Goal: Task Accomplishment & Management: Use online tool/utility

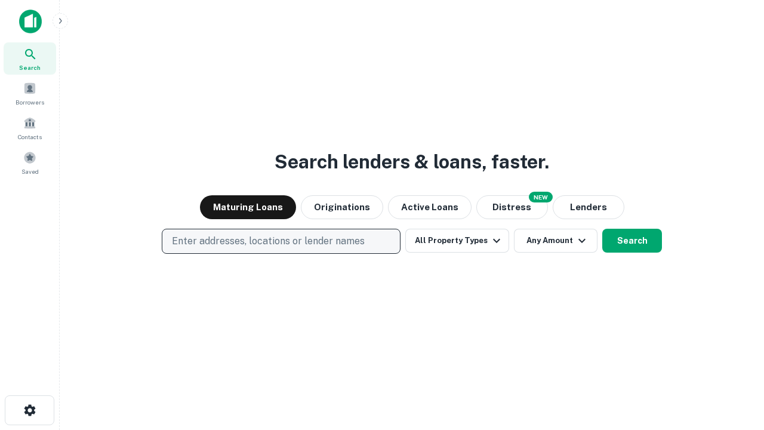
click at [281, 241] on p "Enter addresses, locations or lender names" at bounding box center [268, 241] width 193 height 14
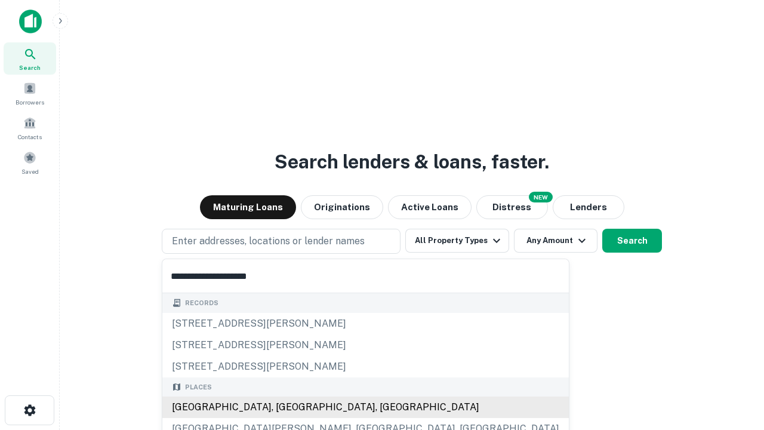
click at [285, 407] on div "Santa Monica, CA, USA" at bounding box center [365, 407] width 407 height 21
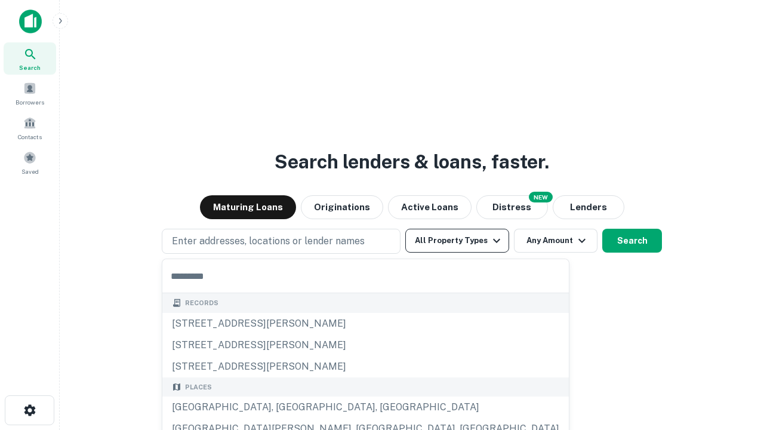
click at [457, 241] on button "All Property Types" at bounding box center [458, 241] width 104 height 24
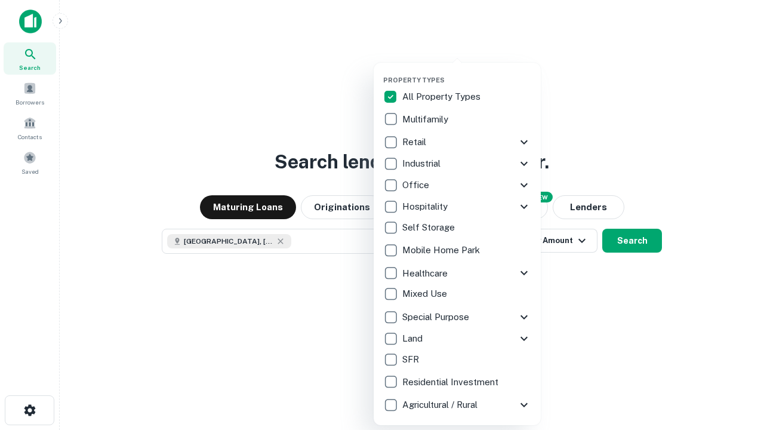
click at [467, 72] on button "button" at bounding box center [466, 72] width 167 height 1
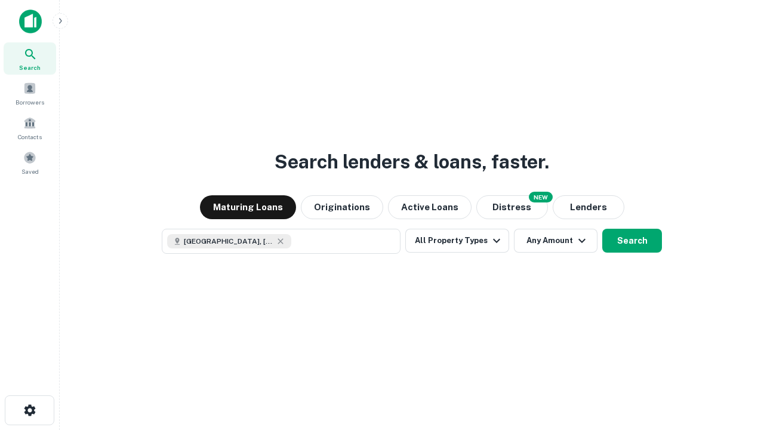
scroll to position [19, 0]
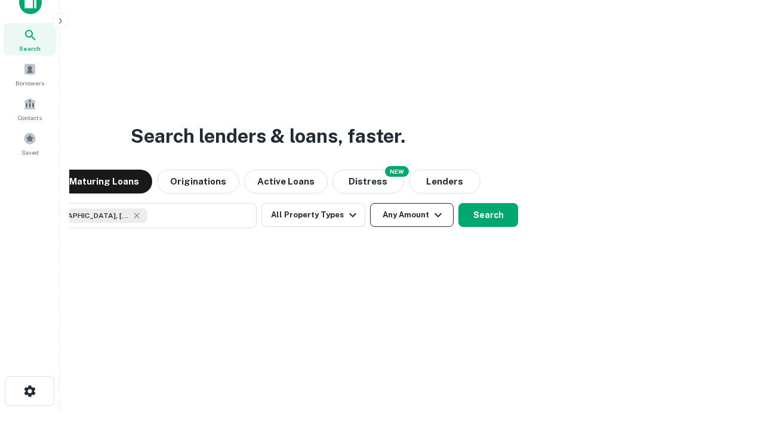
click at [370, 203] on button "Any Amount" at bounding box center [412, 215] width 84 height 24
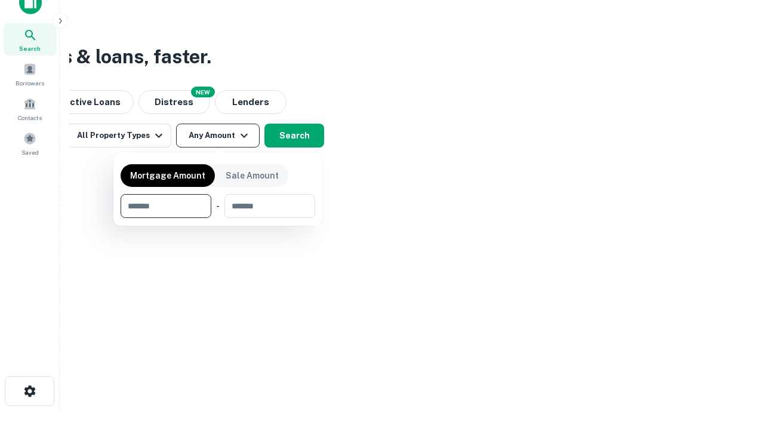
type input "*******"
click at [218, 218] on button "button" at bounding box center [218, 218] width 195 height 1
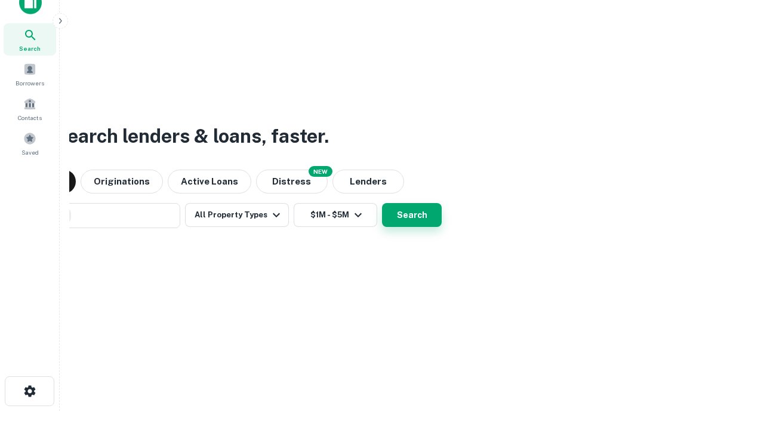
click at [382, 203] on button "Search" at bounding box center [412, 215] width 60 height 24
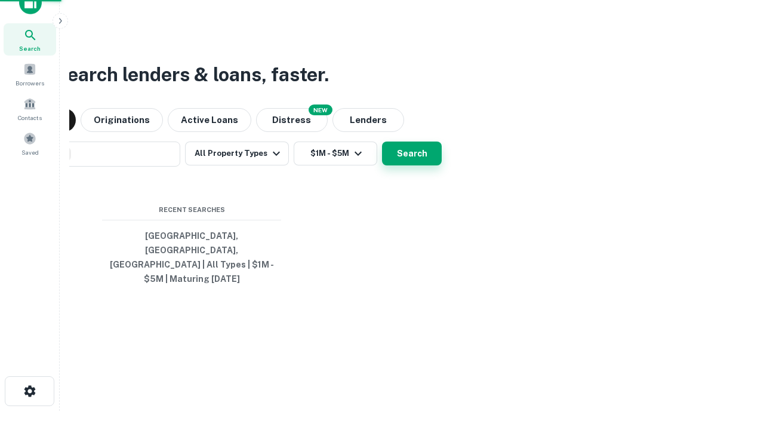
scroll to position [39, 338]
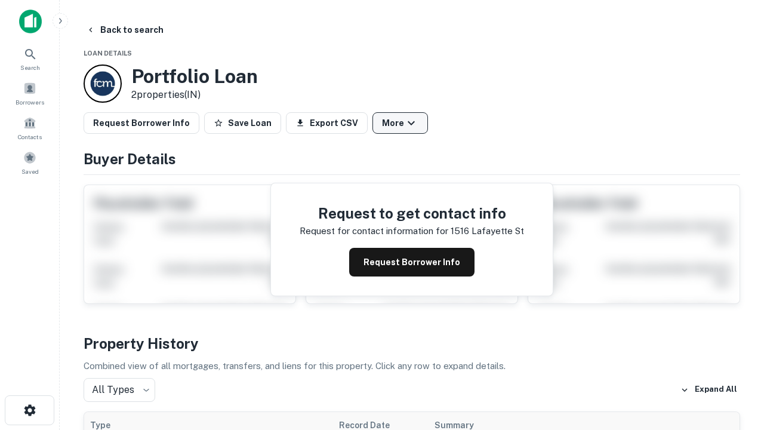
click at [400, 123] on button "More" at bounding box center [401, 122] width 56 height 21
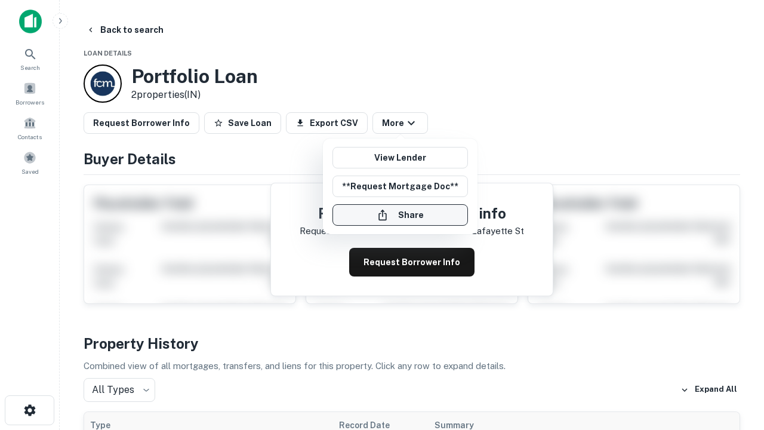
click at [400, 215] on button "Share" at bounding box center [401, 214] width 136 height 21
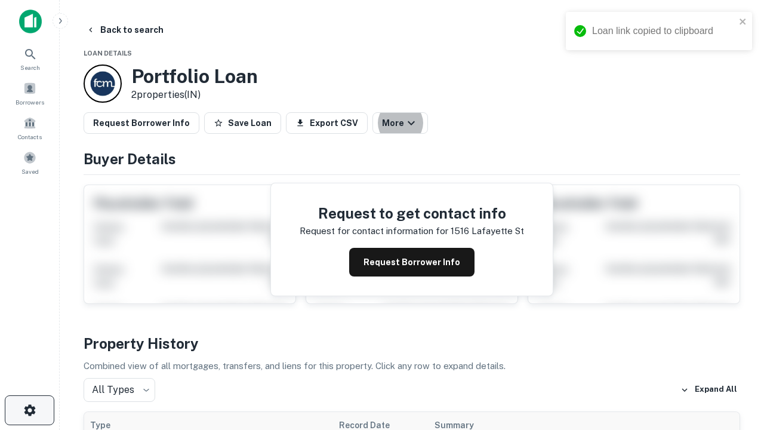
click at [29, 410] on icon "button" at bounding box center [30, 410] width 14 height 14
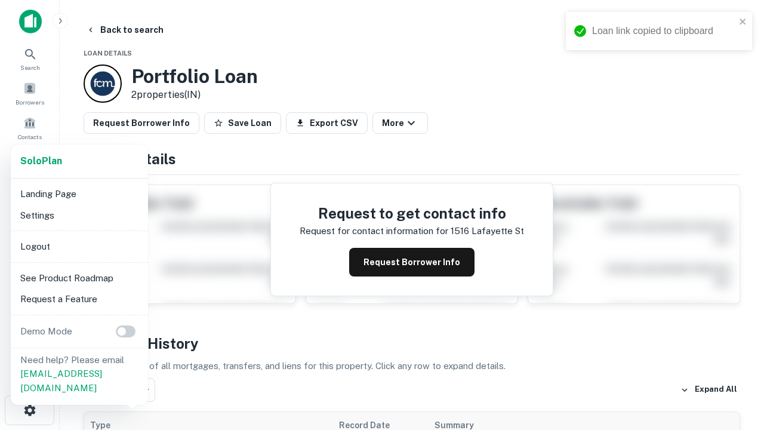
click at [79, 246] on li "Logout" at bounding box center [80, 246] width 128 height 21
